Goal: Task Accomplishment & Management: Manage account settings

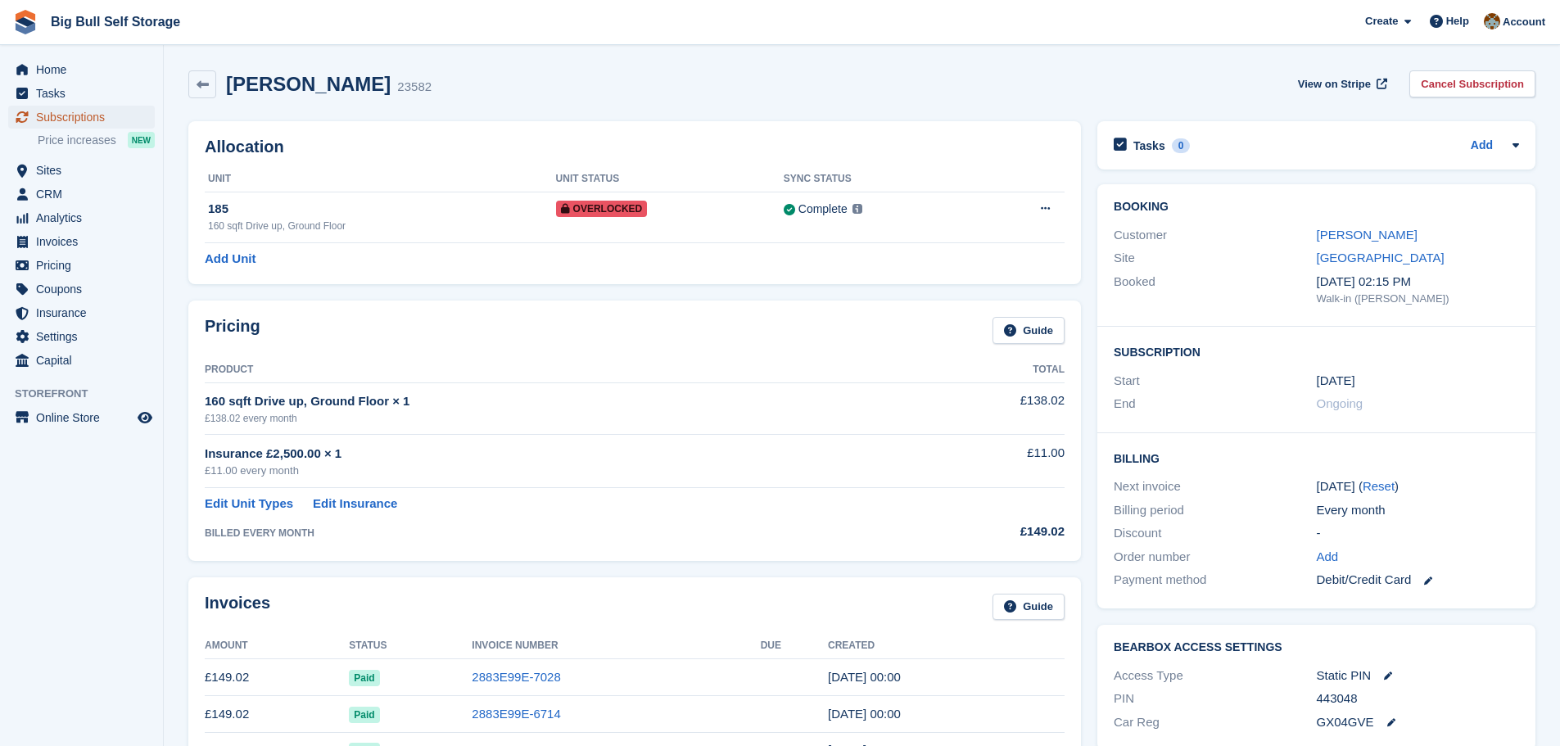
click at [75, 118] on span "Subscriptions" at bounding box center [85, 117] width 98 height 23
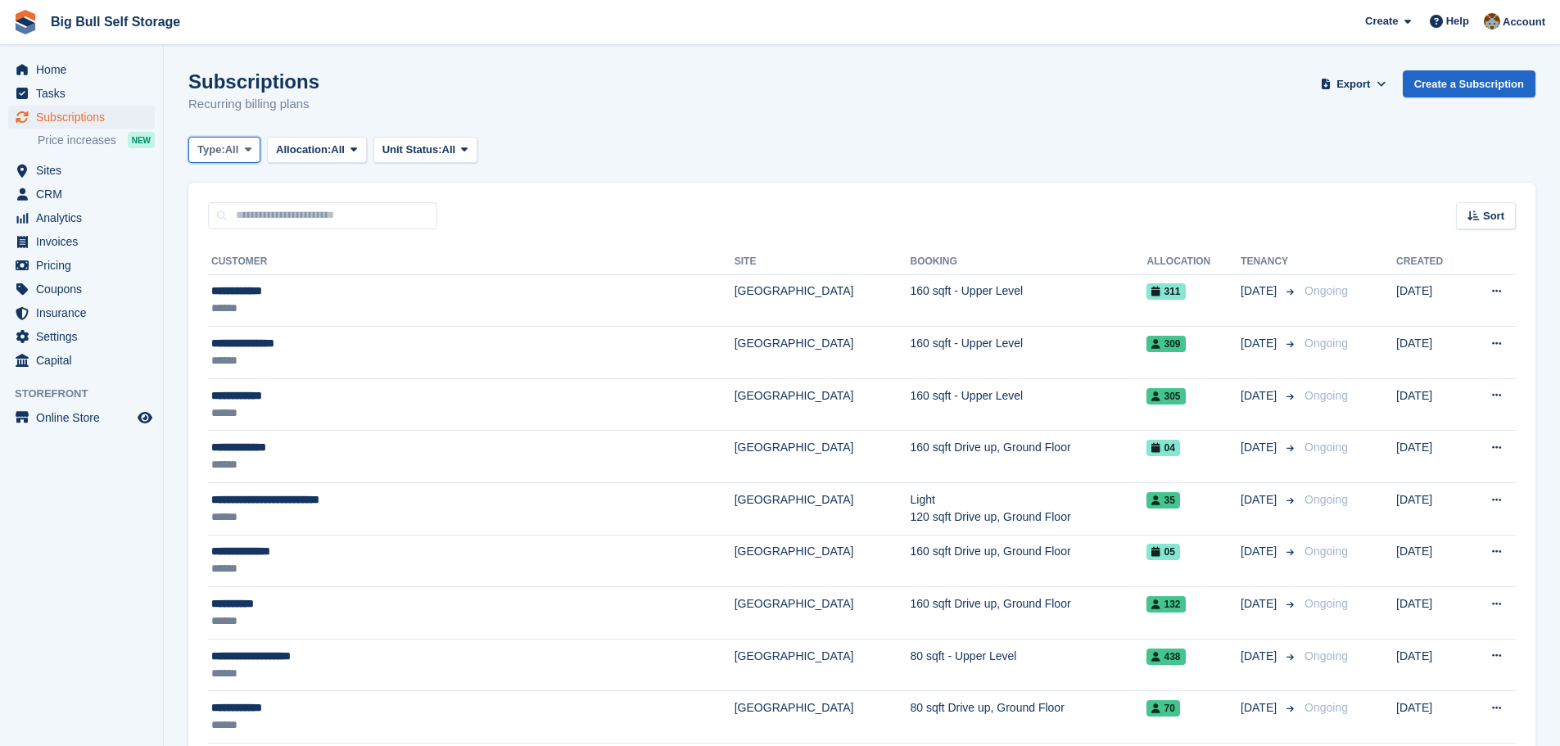
click at [244, 153] on span at bounding box center [248, 149] width 13 height 13
click at [228, 301] on link "Ending" at bounding box center [267, 306] width 143 height 29
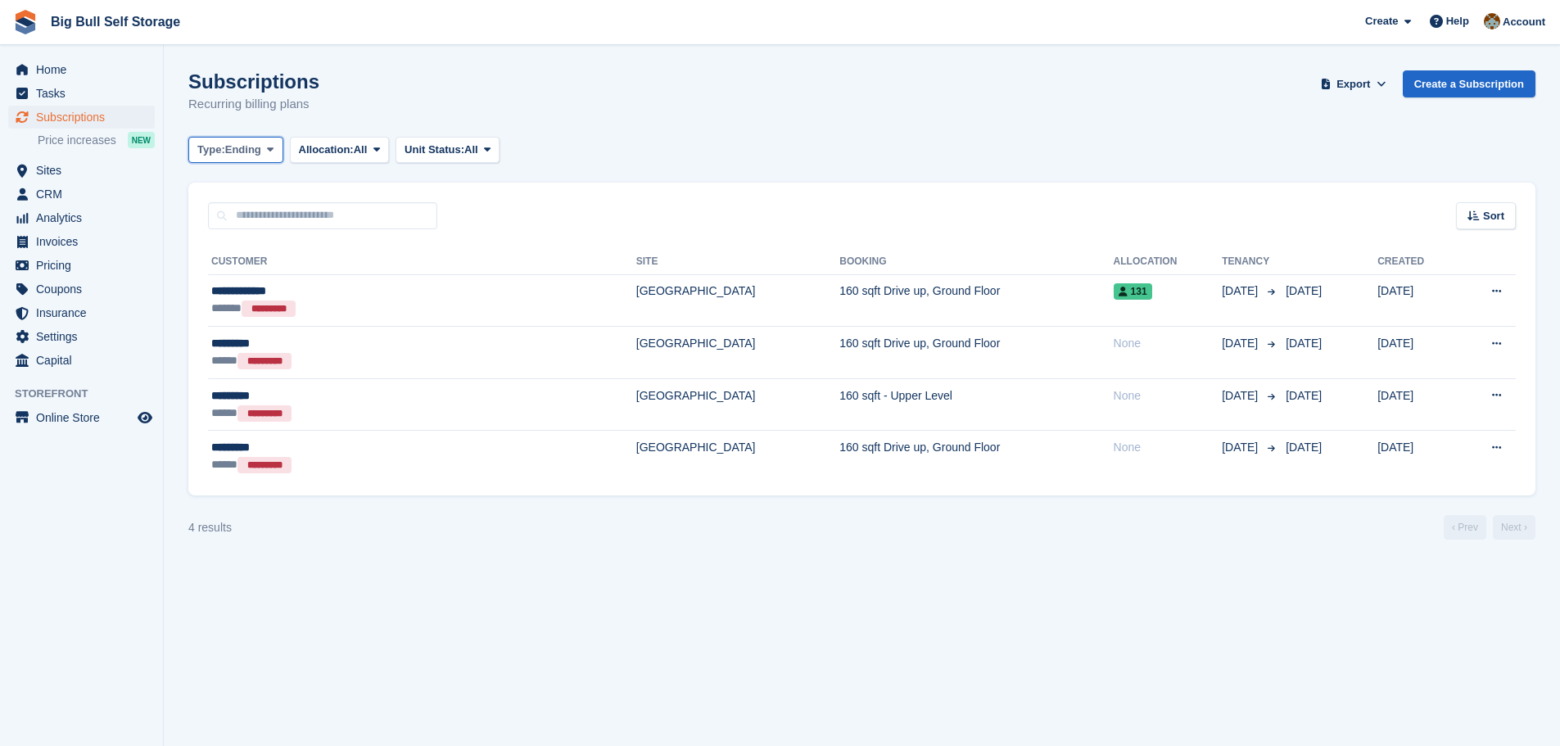
click at [243, 147] on span "Ending" at bounding box center [243, 150] width 36 height 16
click at [242, 243] on link "Previous" at bounding box center [267, 247] width 143 height 29
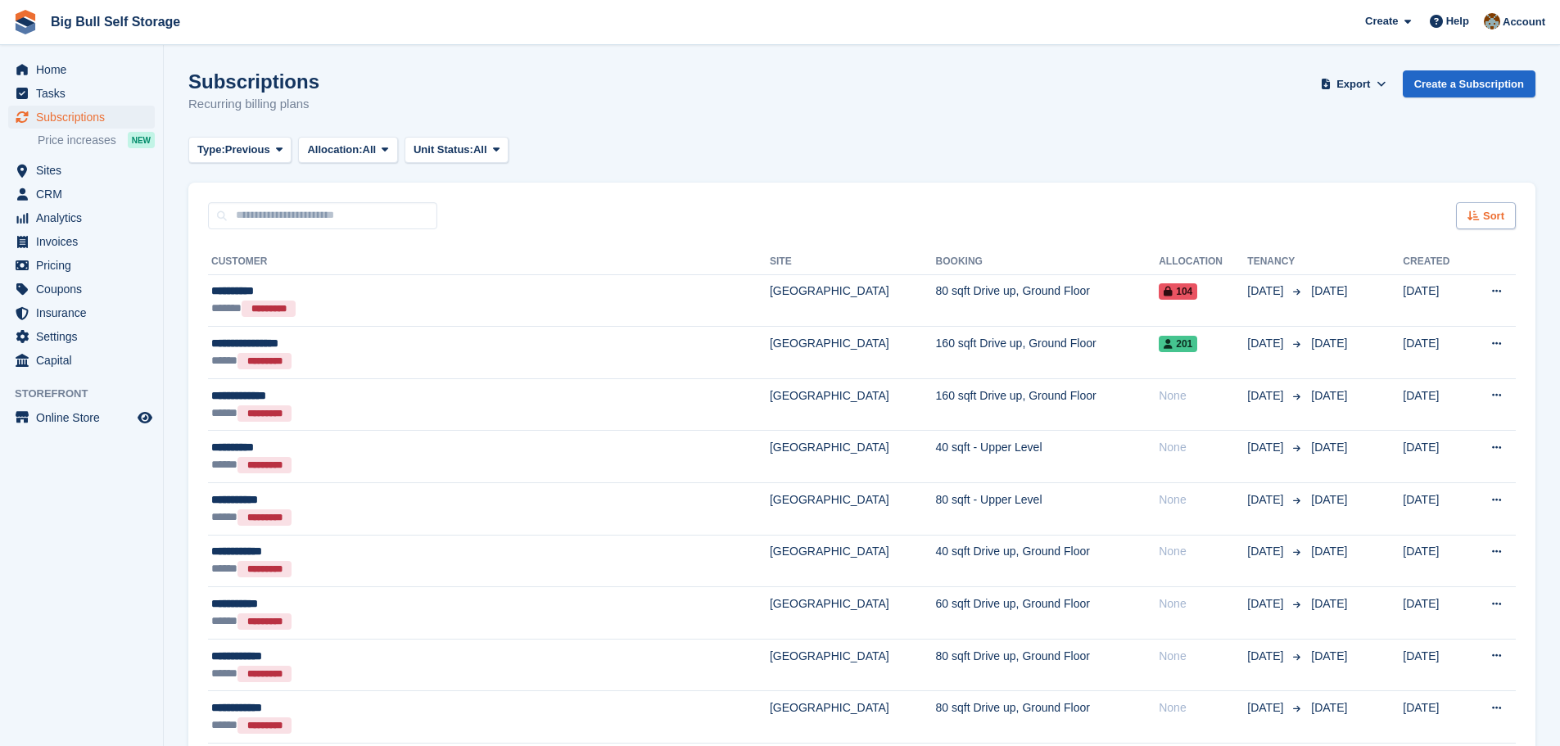
click at [1483, 220] on div "Sort" at bounding box center [1486, 215] width 60 height 27
click at [1422, 344] on span "Move out date" at bounding box center [1421, 339] width 73 height 13
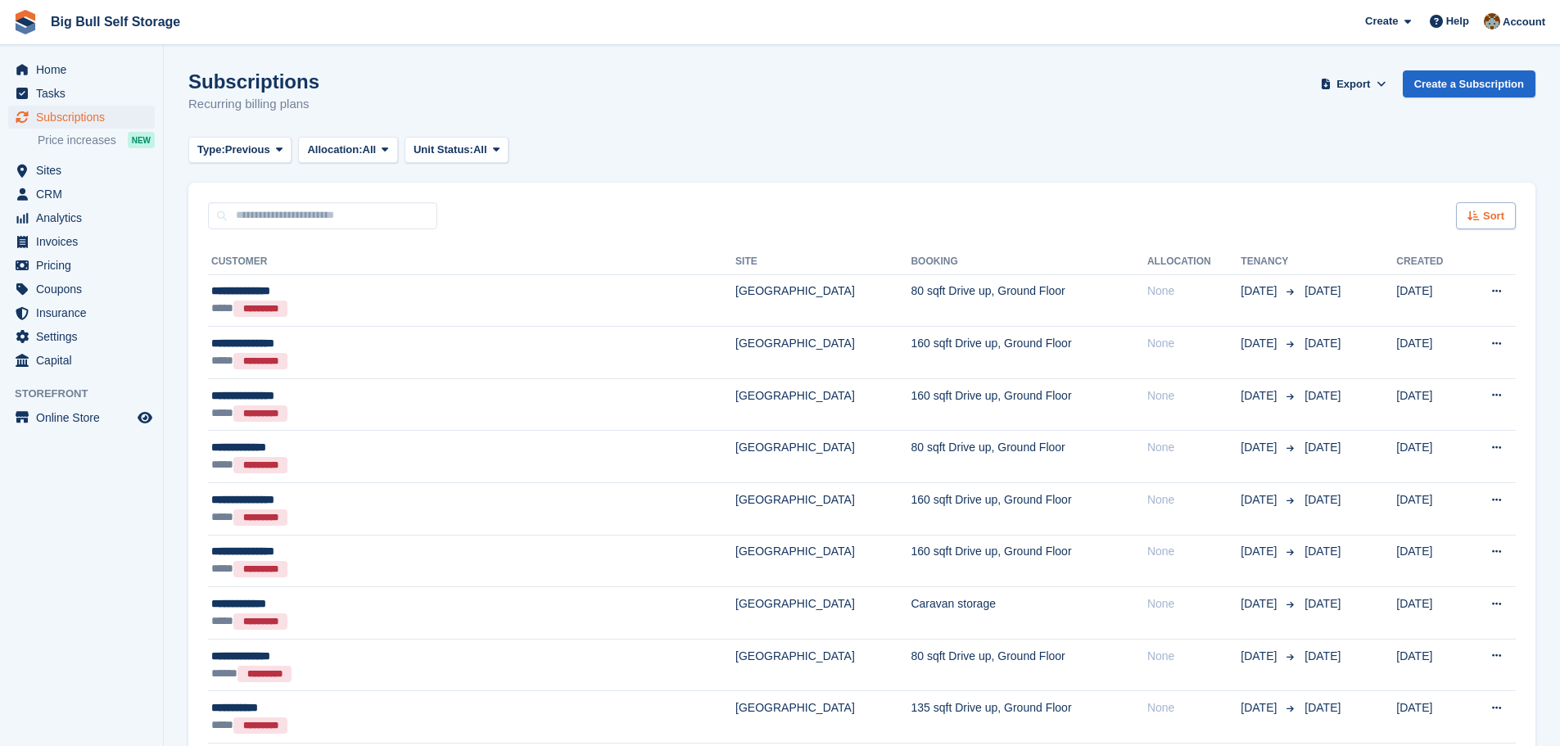
click at [1488, 221] on span "Sort" at bounding box center [1493, 216] width 21 height 16
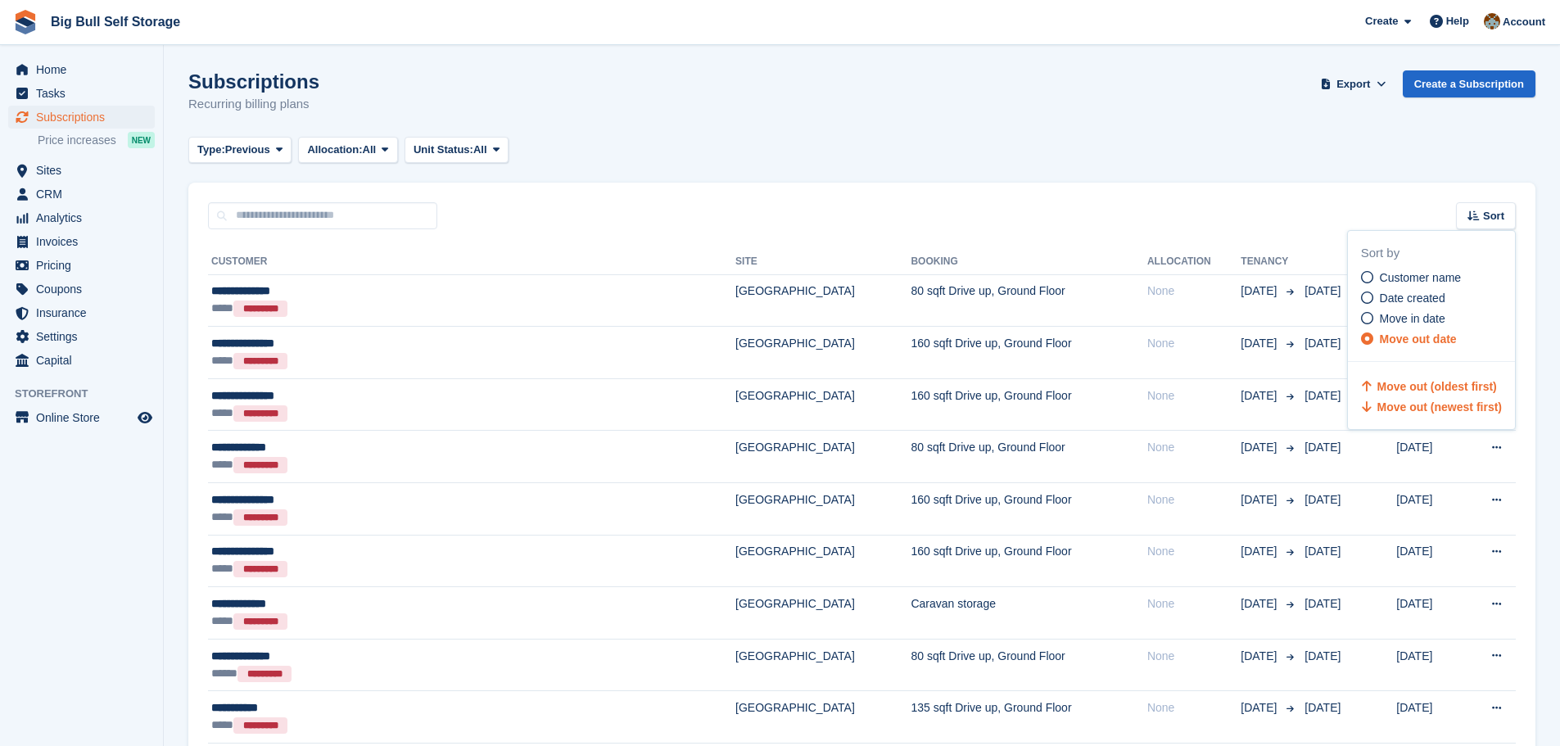
click at [1424, 408] on span "Move out (newest first)" at bounding box center [1440, 407] width 125 height 13
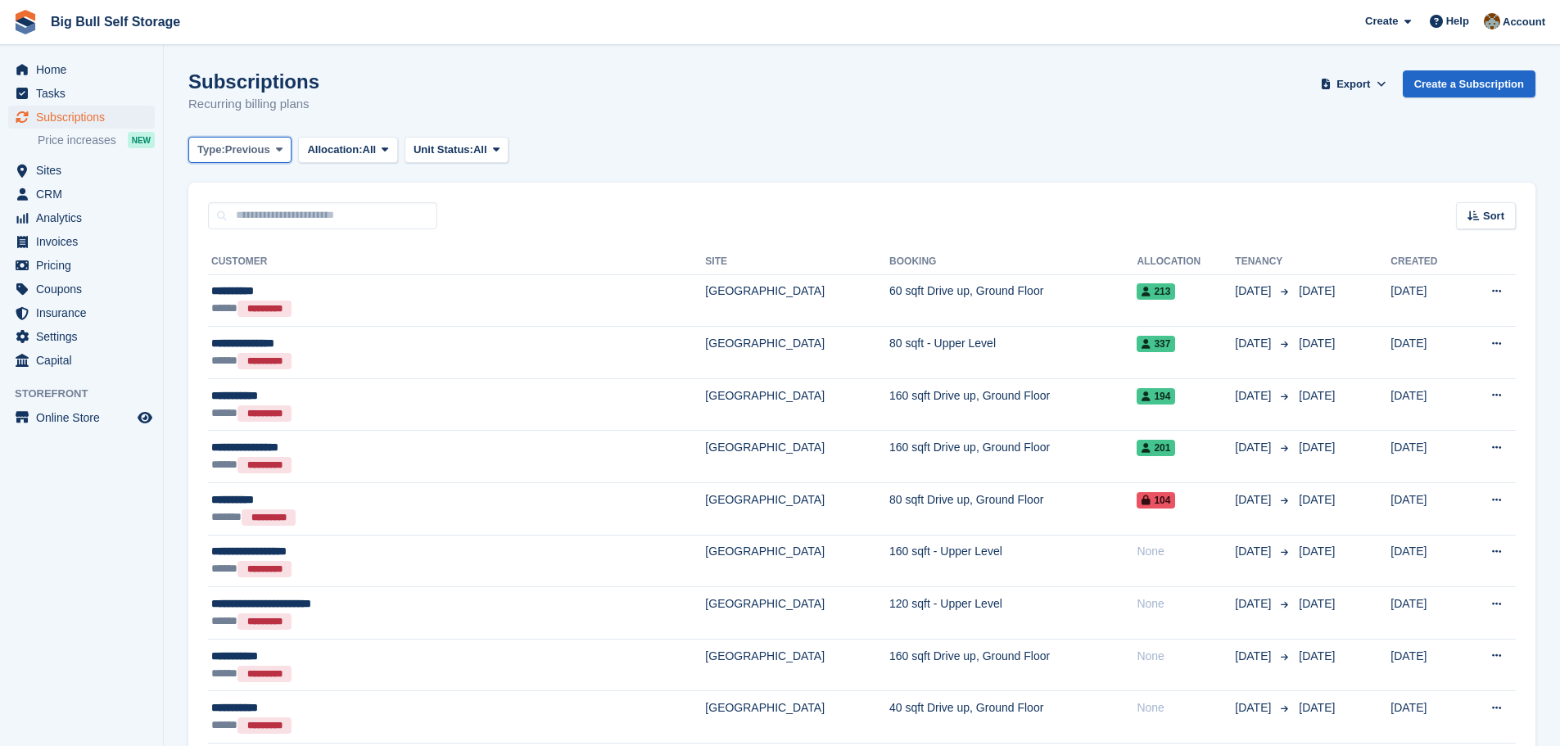
click at [265, 148] on span "Previous" at bounding box center [247, 150] width 45 height 16
click at [237, 298] on link "Ending" at bounding box center [267, 306] width 143 height 29
